Goal: Information Seeking & Learning: Learn about a topic

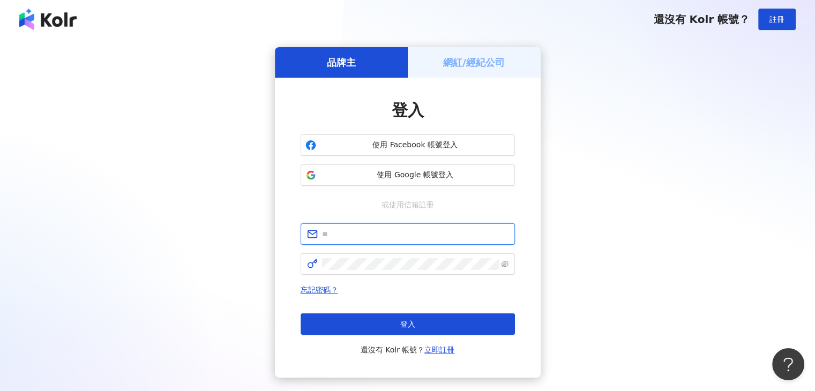
click at [367, 236] on input "text" at bounding box center [415, 234] width 187 height 12
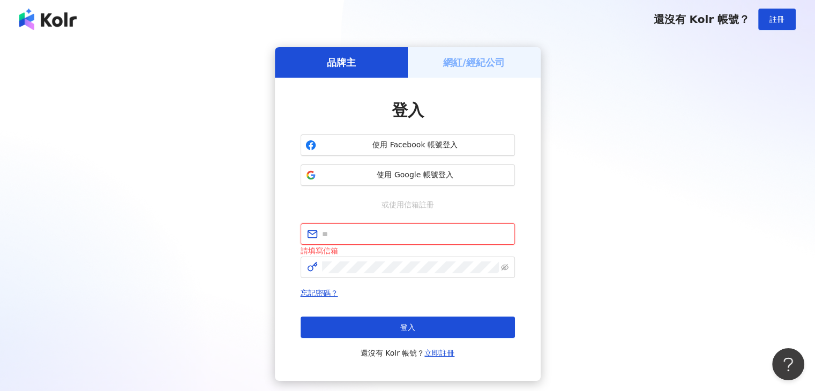
click at [339, 230] on input "text" at bounding box center [415, 234] width 187 height 12
paste input "**********"
drag, startPoint x: 384, startPoint y: 232, endPoint x: 588, endPoint y: 228, distance: 203.8
click at [588, 228] on div "**********" at bounding box center [408, 214] width 790 height 334
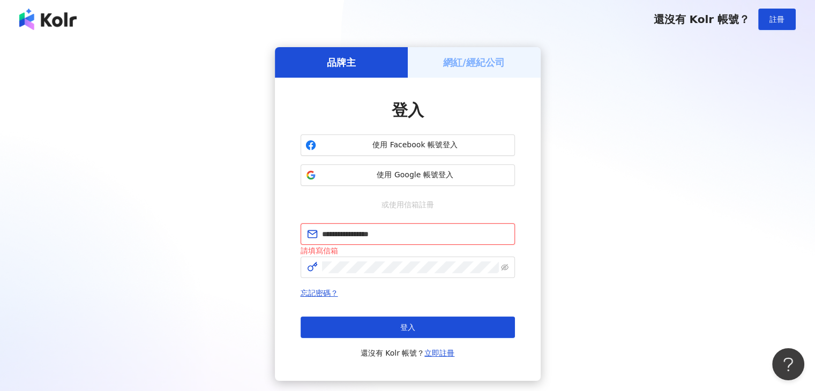
scroll to position [0, 0]
type input "**********"
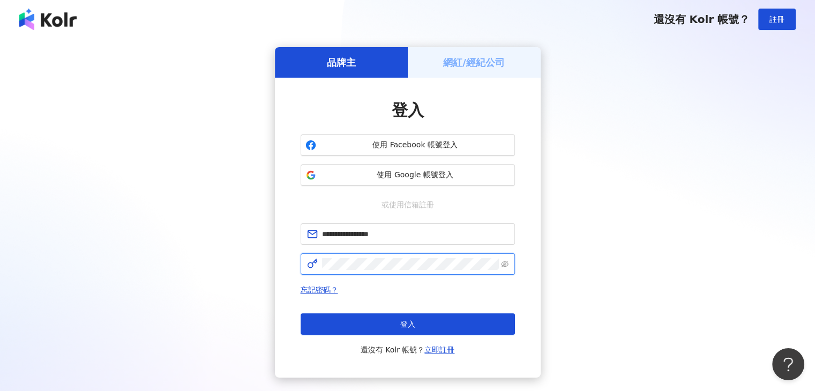
click button "登入" at bounding box center [408, 324] width 214 height 21
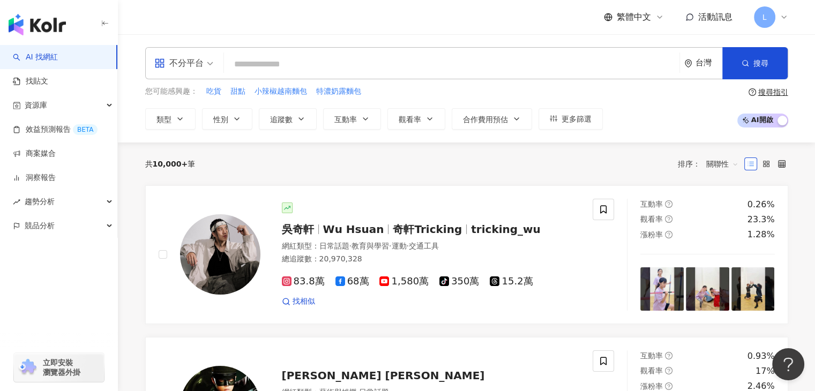
click at [244, 65] on input "search" at bounding box center [451, 64] width 447 height 20
click at [767, 90] on div "搜尋指引" at bounding box center [774, 92] width 30 height 9
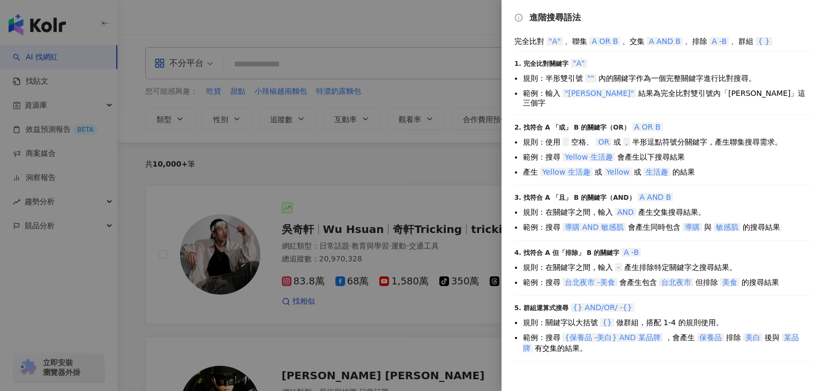
click at [356, 58] on div at bounding box center [411, 195] width 823 height 391
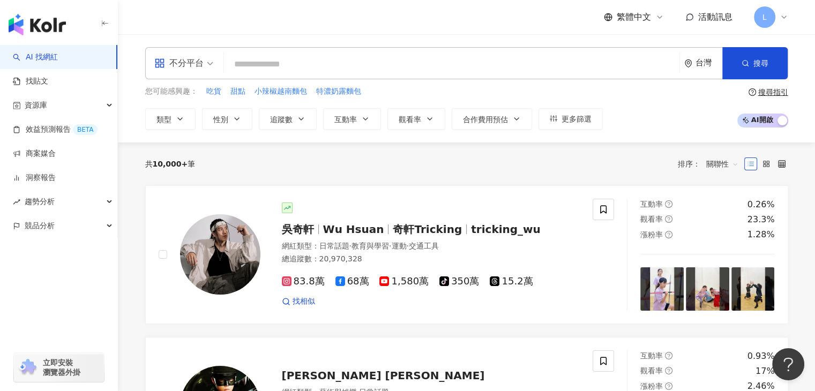
click at [337, 69] on input "search" at bounding box center [451, 64] width 447 height 20
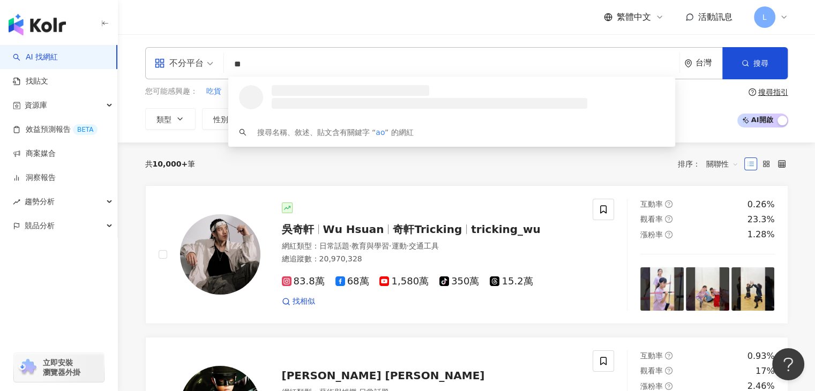
type input "*"
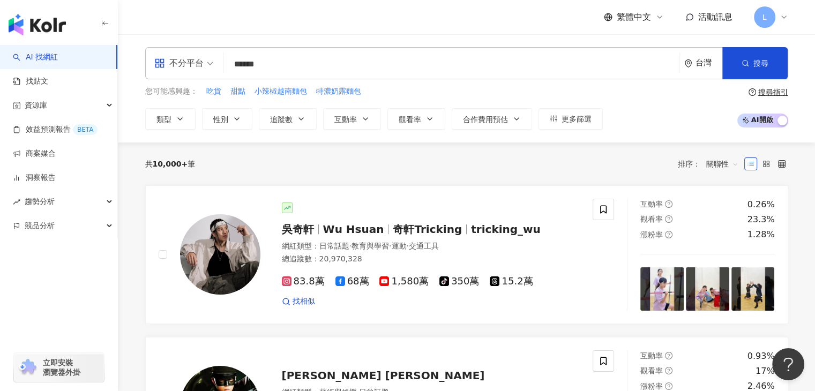
type input "******"
click at [341, 72] on input "search" at bounding box center [451, 64] width 447 height 20
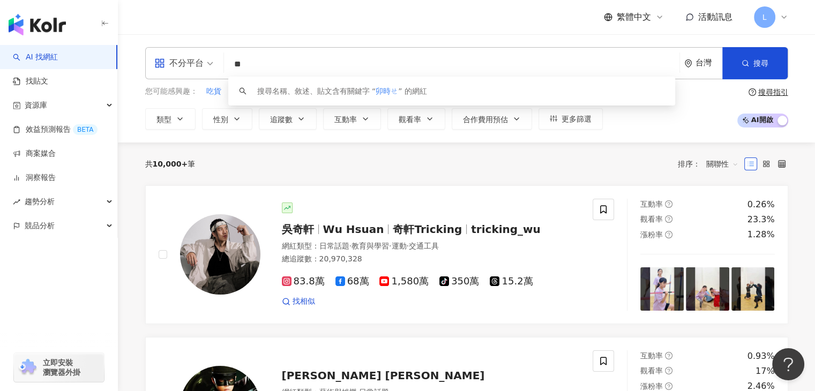
type input "*"
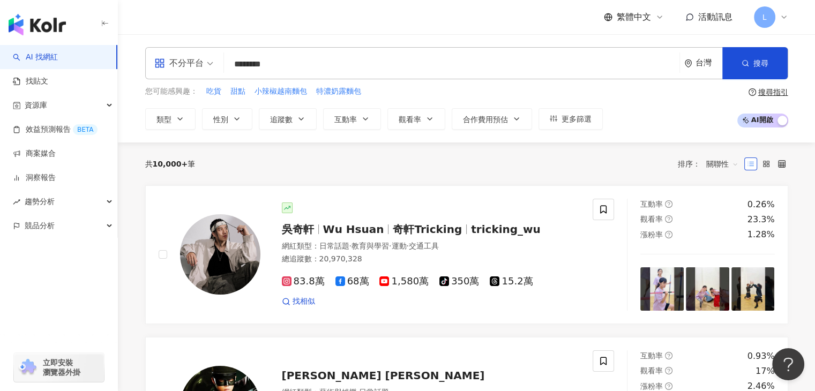
type input "********"
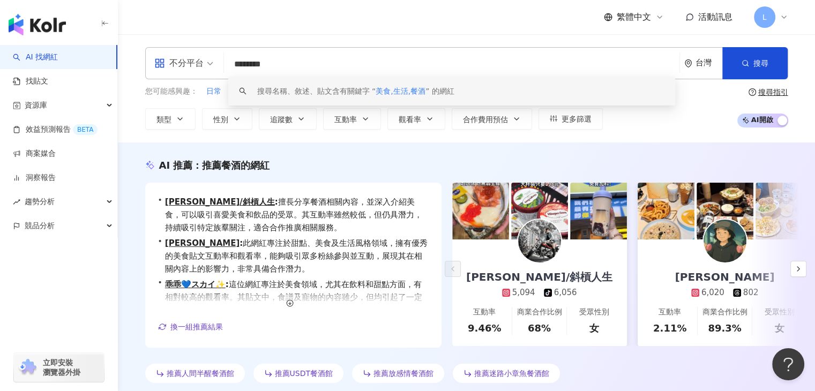
click at [770, 89] on div "搜尋指引" at bounding box center [774, 92] width 30 height 9
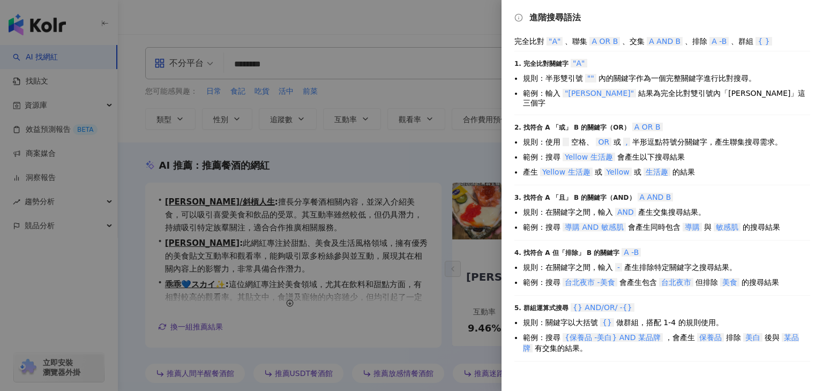
click at [462, 155] on div at bounding box center [411, 195] width 823 height 391
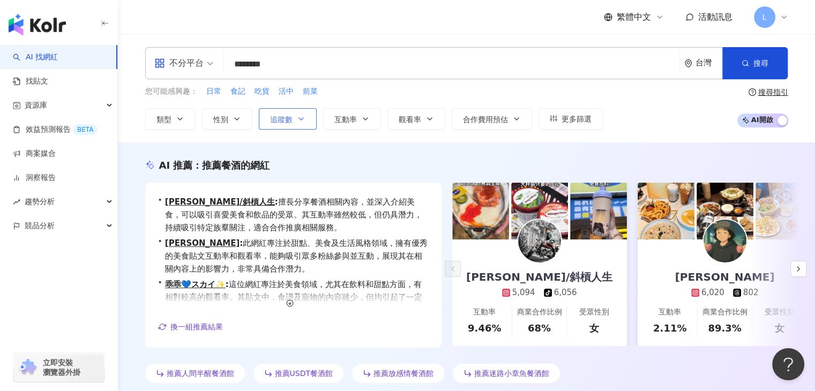
click at [307, 120] on button "追蹤數" at bounding box center [288, 118] width 58 height 21
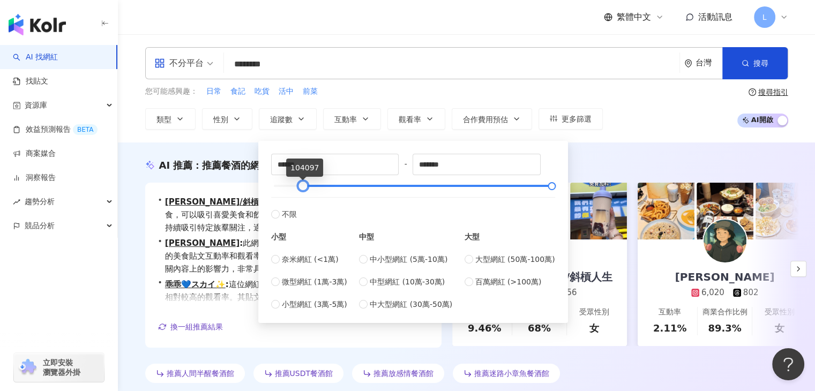
drag, startPoint x: 270, startPoint y: 187, endPoint x: 306, endPoint y: 177, distance: 37.6
click at [300, 188] on div at bounding box center [303, 186] width 6 height 6
click at [317, 164] on input "******" at bounding box center [335, 164] width 127 height 20
type input "*"
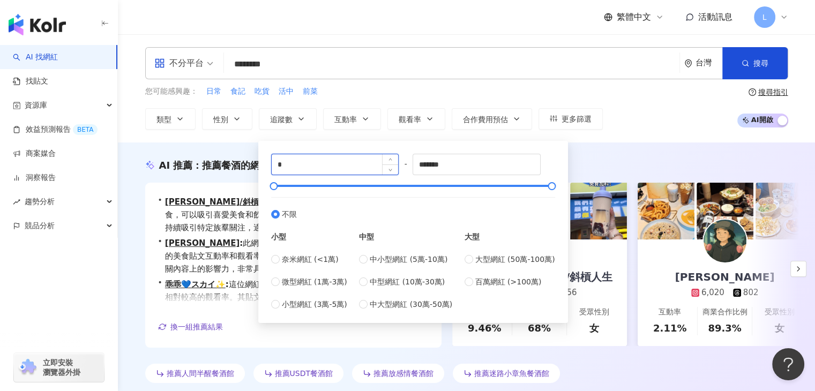
type input "*"
type input "****"
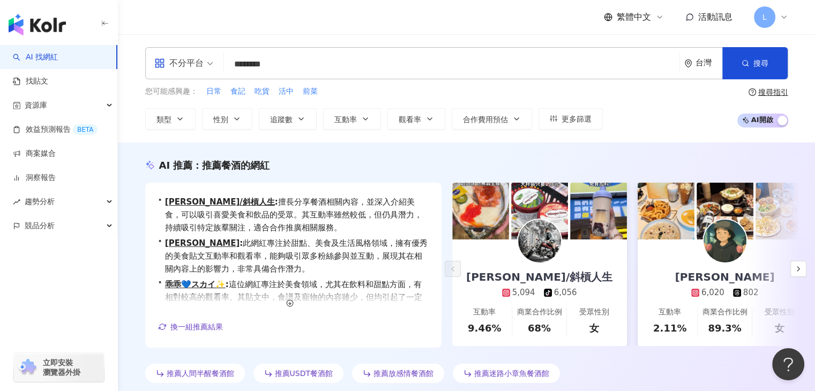
click at [588, 157] on div "AI 推薦 ： 推薦餐酒的網紅 • 陳秀/斜槓人生 : 擅長分享餐酒相關內容，並深入介紹美食，可以吸引喜愛美食和飲品的受眾。其互動率雖然較低，但仍具潛力，持續…" at bounding box center [466, 271] width 697 height 257
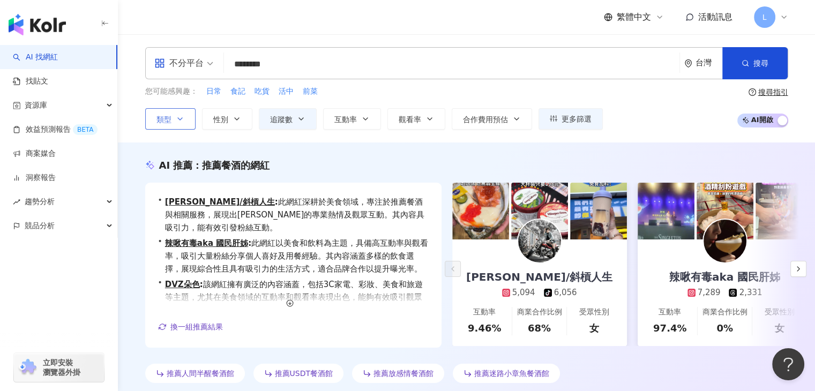
click at [172, 116] on button "類型" at bounding box center [170, 118] width 50 height 21
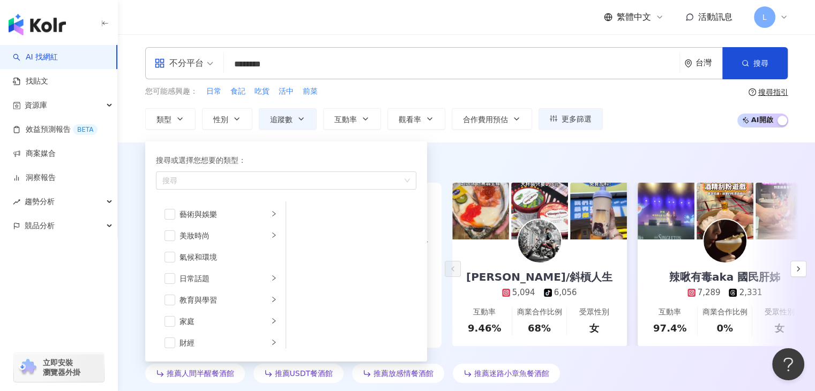
click at [172, 63] on div "不分平台" at bounding box center [178, 63] width 49 height 17
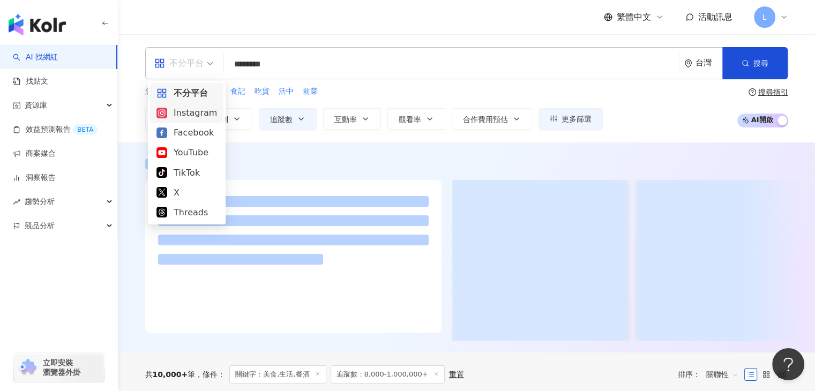
click at [201, 117] on div "Instagram" at bounding box center [187, 112] width 61 height 13
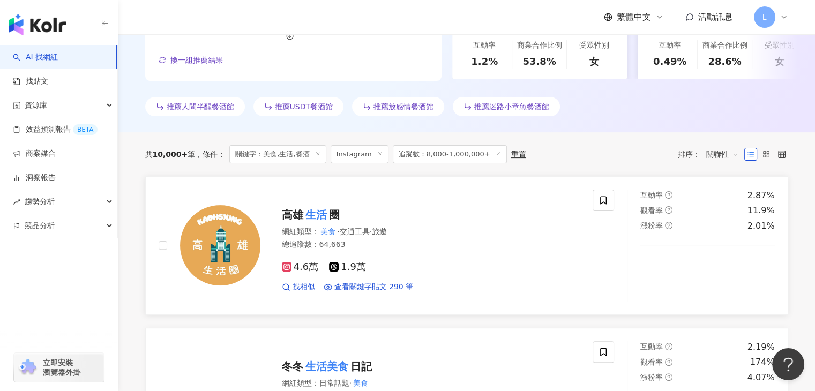
scroll to position [375, 0]
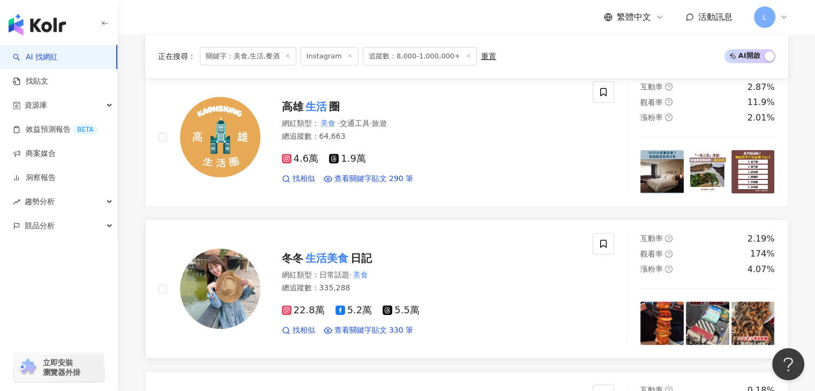
click at [318, 258] on mark "生活美食" at bounding box center [326, 258] width 47 height 17
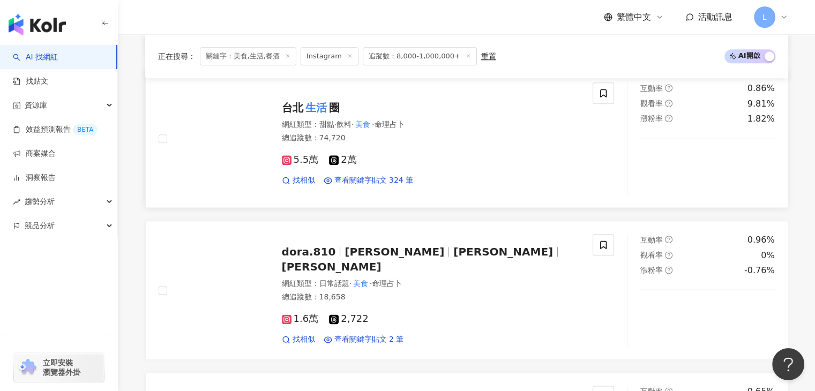
scroll to position [1287, 0]
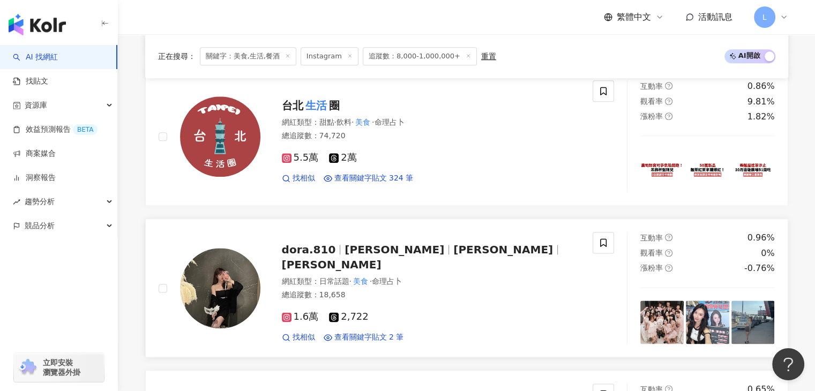
click at [454, 251] on span "茵兒" at bounding box center [504, 249] width 100 height 13
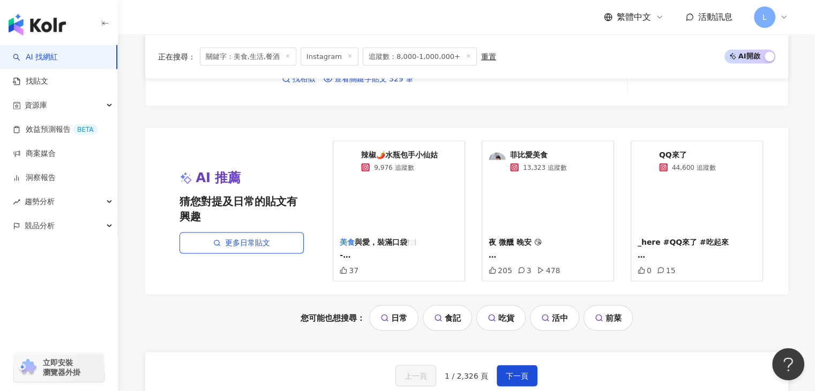
scroll to position [2305, 0]
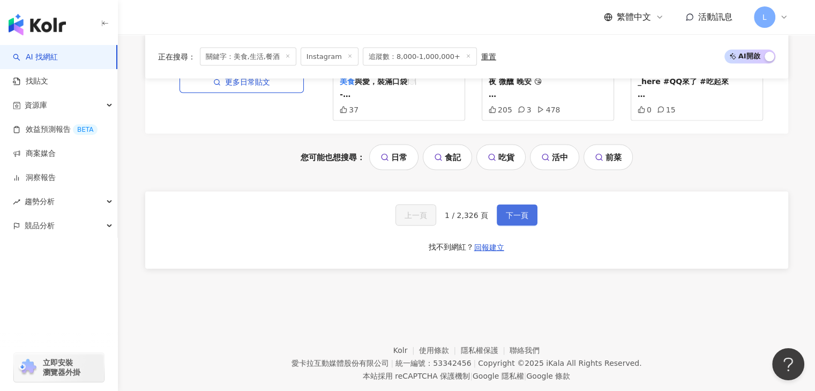
click at [518, 211] on span "下一頁" at bounding box center [517, 215] width 23 height 9
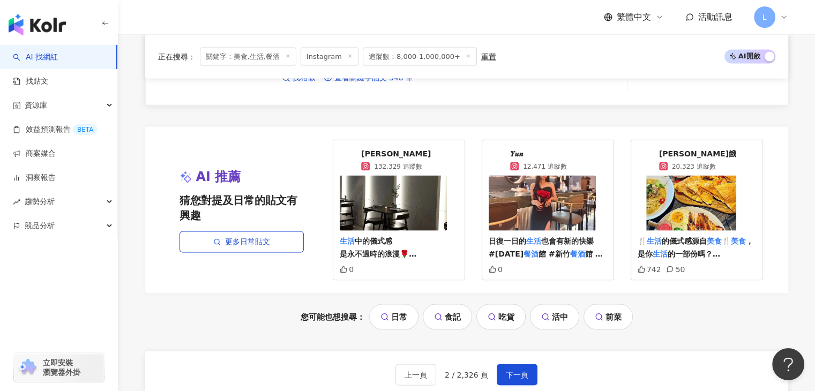
scroll to position [2198, 0]
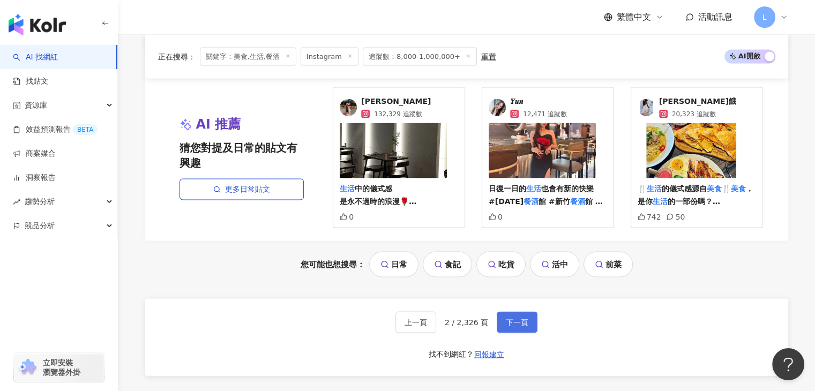
click at [524, 320] on span "下一頁" at bounding box center [517, 322] width 23 height 9
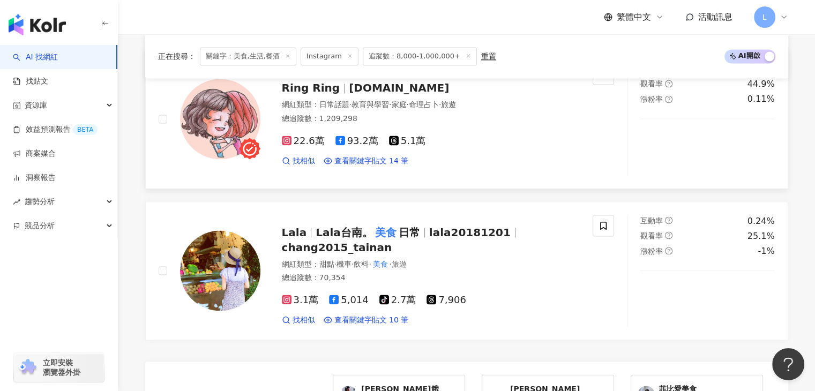
scroll to position [1930, 0]
